Goal: Transaction & Acquisition: Subscribe to service/newsletter

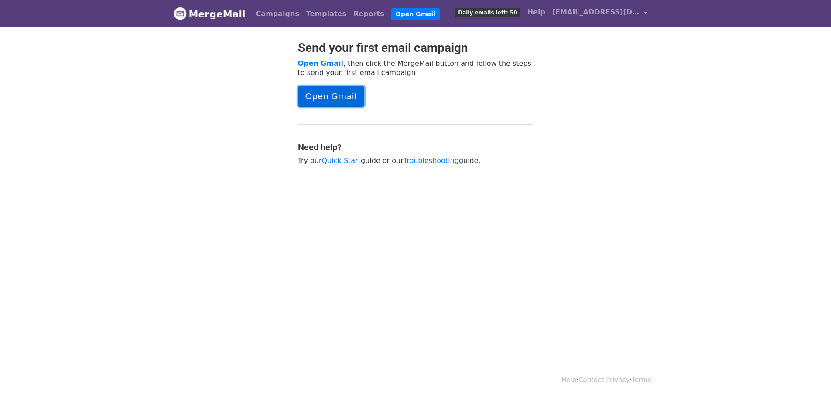
click at [321, 90] on link "Open Gmail" at bounding box center [331, 96] width 66 height 21
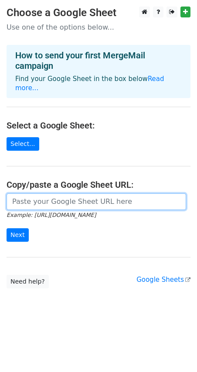
click at [50, 197] on input "url" at bounding box center [97, 202] width 180 height 17
click at [102, 194] on input "url" at bounding box center [97, 202] width 180 height 17
paste input "https://docs.google.com/spreadsheets/d/1R77epf7d4UPcql9lS-JUEVhGWuirZuAV51MQev_…"
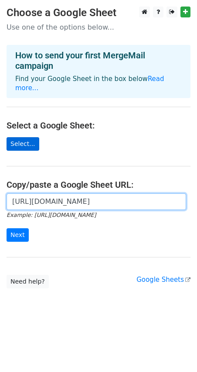
type input "https://docs.google.com/spreadsheets/d/1R77epf7d4UPcql9lS-JUEVhGWuirZuAV51MQev_…"
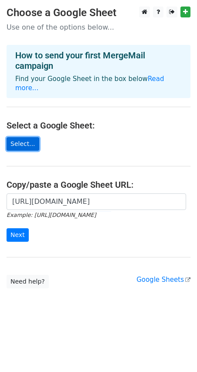
click at [26, 139] on link "Select..." at bounding box center [23, 144] width 33 height 14
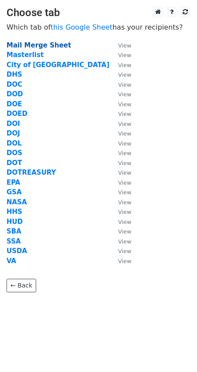
click at [57, 44] on strong "Mail Merge Sheet" at bounding box center [39, 45] width 65 height 8
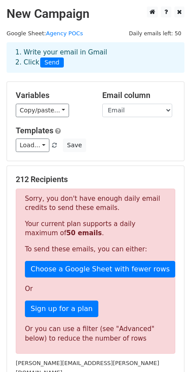
scroll to position [171, 0]
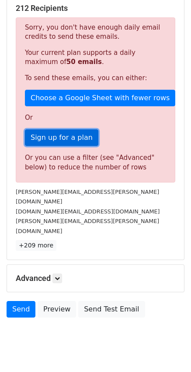
click at [65, 139] on link "Sign up for a plan" at bounding box center [61, 138] width 73 height 17
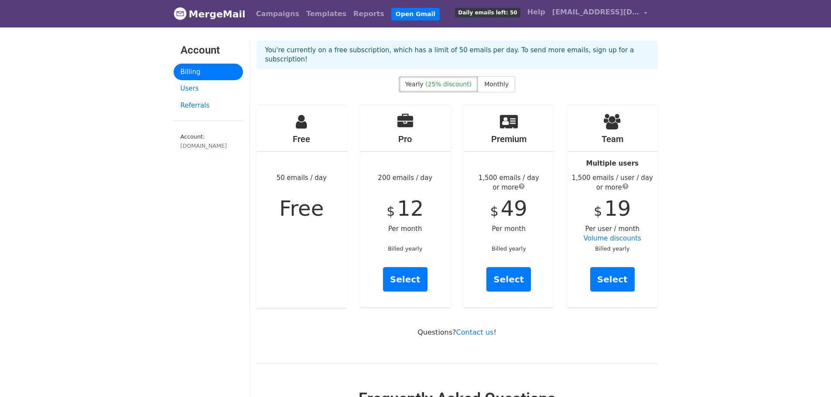
click at [320, 203] on span "Free" at bounding box center [301, 208] width 44 height 24
click at [612, 278] on link "Select" at bounding box center [612, 279] width 44 height 24
